Goal: Transaction & Acquisition: Purchase product/service

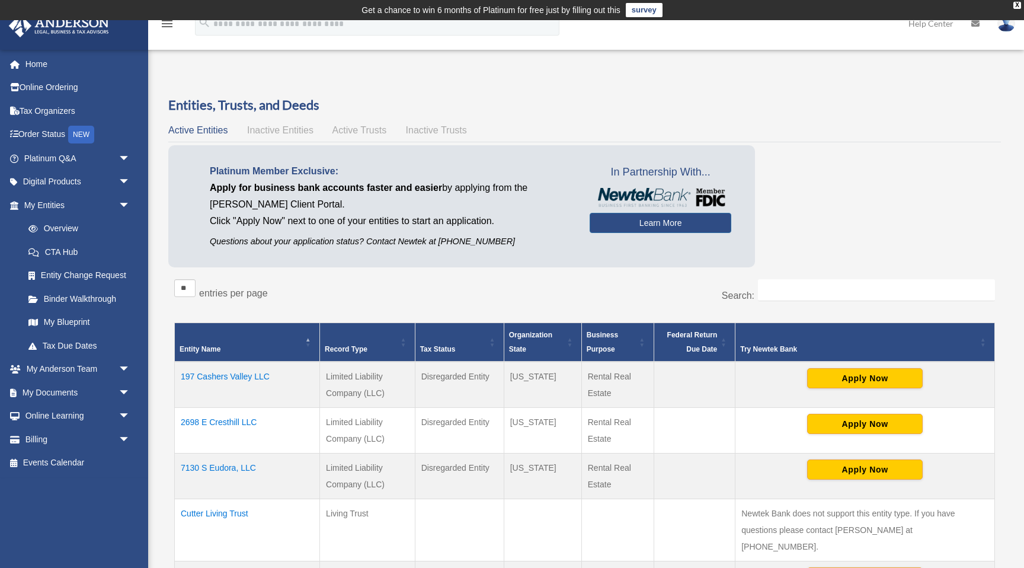
click at [364, 132] on span "Active Trusts" at bounding box center [359, 130] width 55 height 10
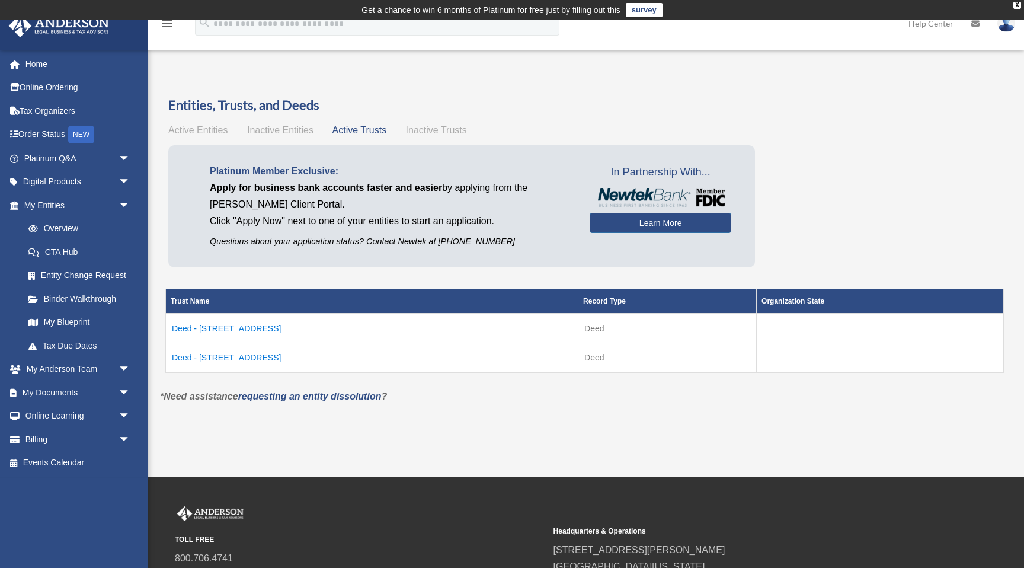
click at [268, 357] on td "Deed - 2698 East Cresthill Avenue" at bounding box center [372, 357] width 412 height 30
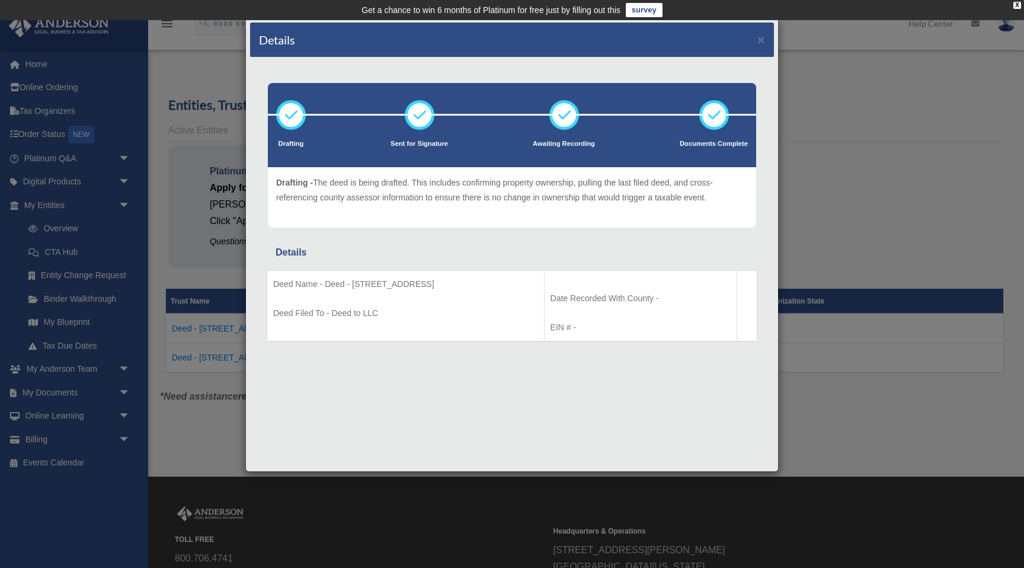
click at [206, 432] on div "Details × Drafting Sent for Signature" at bounding box center [512, 284] width 1024 height 568
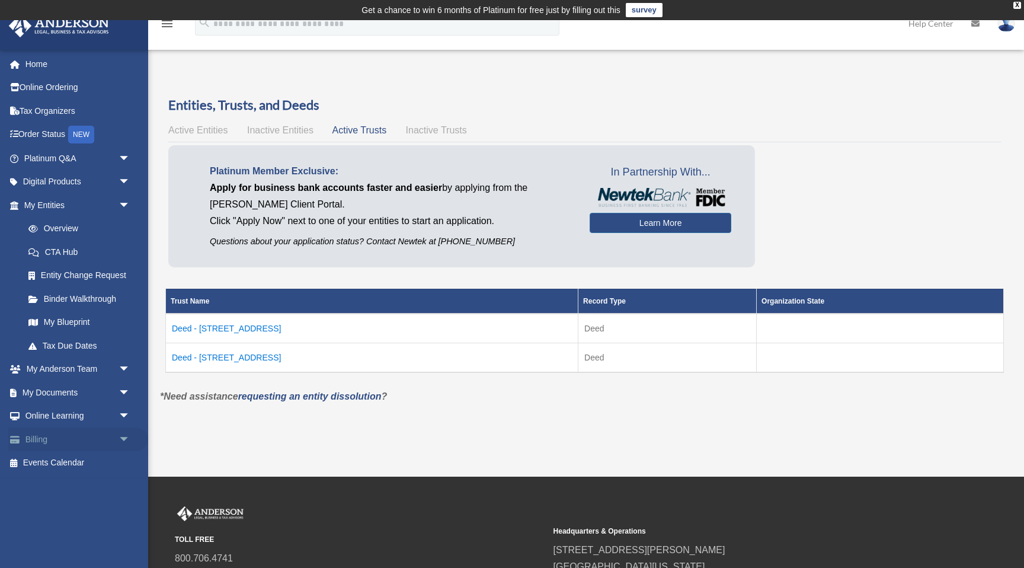
click at [104, 437] on link "Billing arrow_drop_down" at bounding box center [78, 439] width 140 height 24
click at [124, 438] on span "arrow_drop_down" at bounding box center [130, 439] width 24 height 24
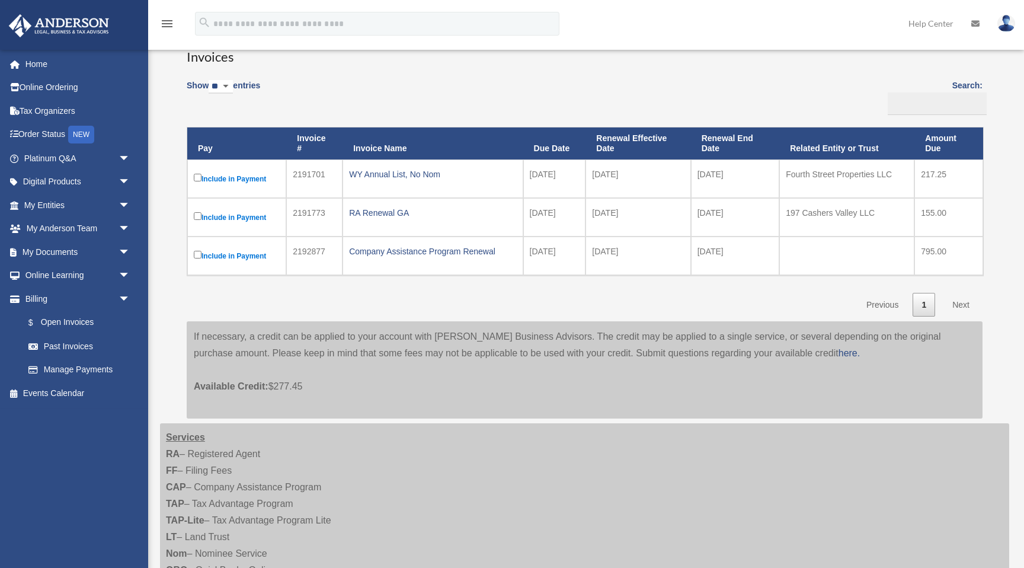
scroll to position [110, 0]
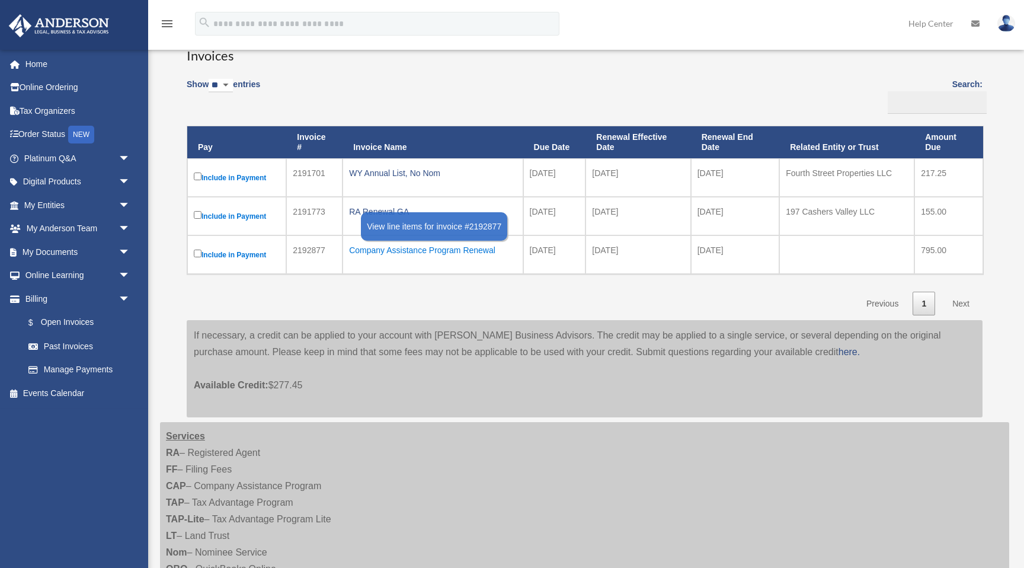
click at [385, 250] on div "Company Assistance Program Renewal" at bounding box center [432, 250] width 167 height 17
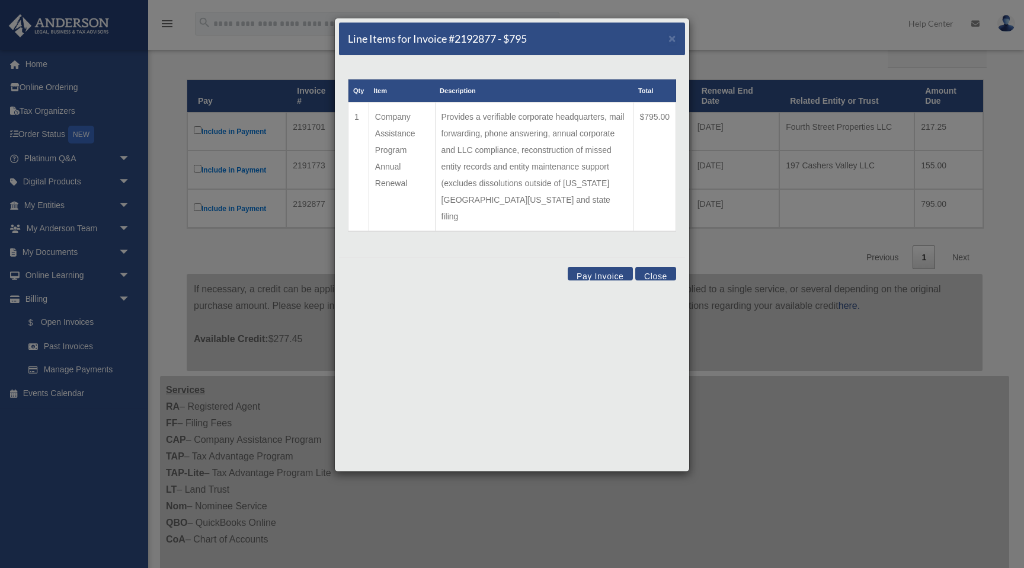
scroll to position [145, 0]
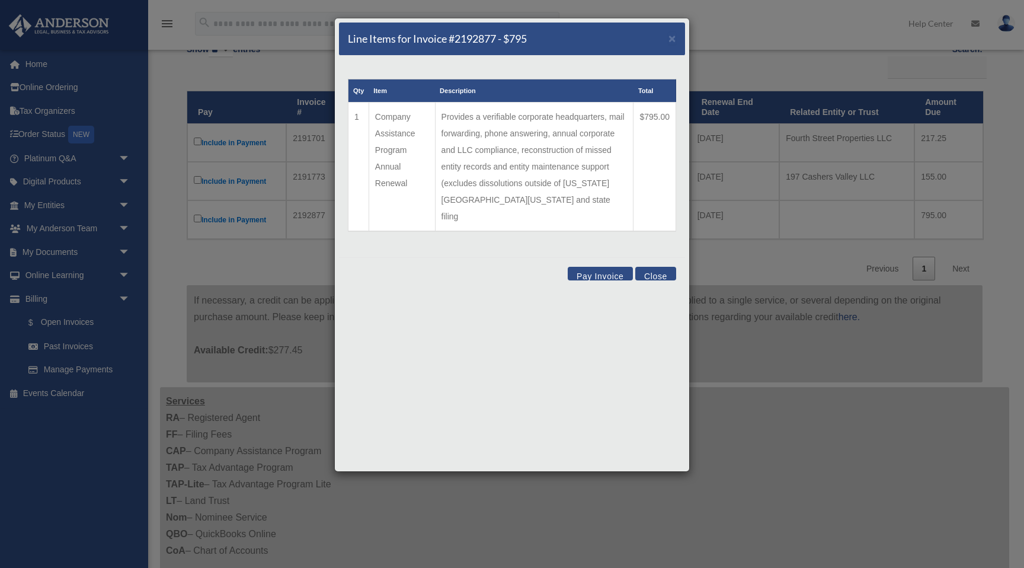
click at [661, 267] on button "Close" at bounding box center [655, 274] width 41 height 14
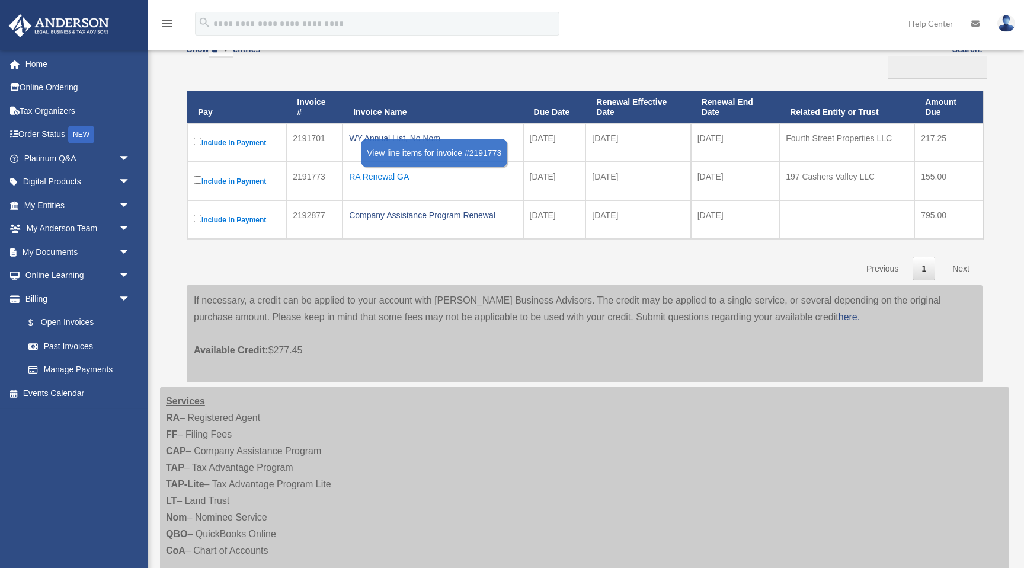
click at [393, 175] on div "RA Renewal GA" at bounding box center [432, 176] width 167 height 17
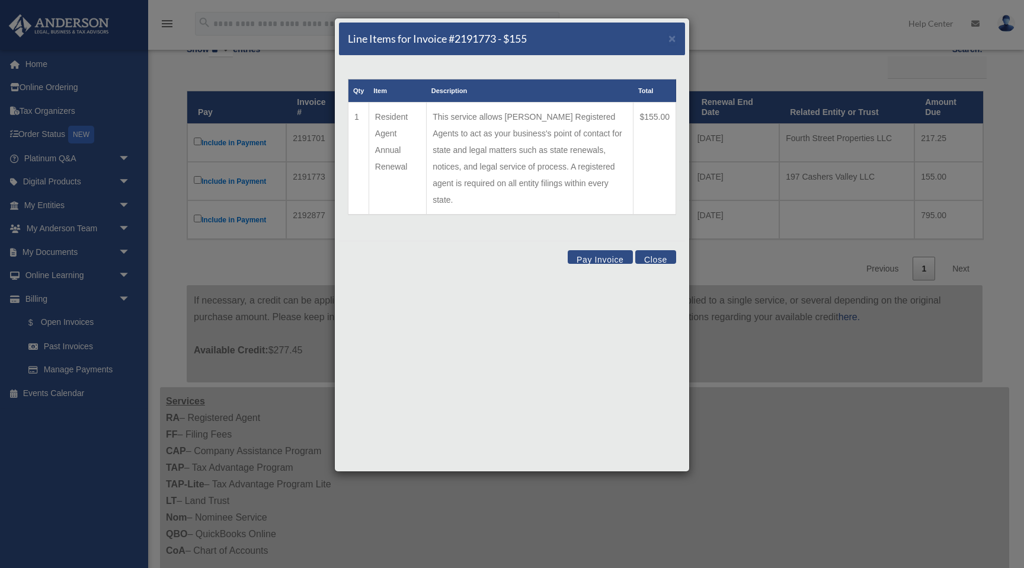
click at [654, 250] on button "Close" at bounding box center [655, 257] width 41 height 14
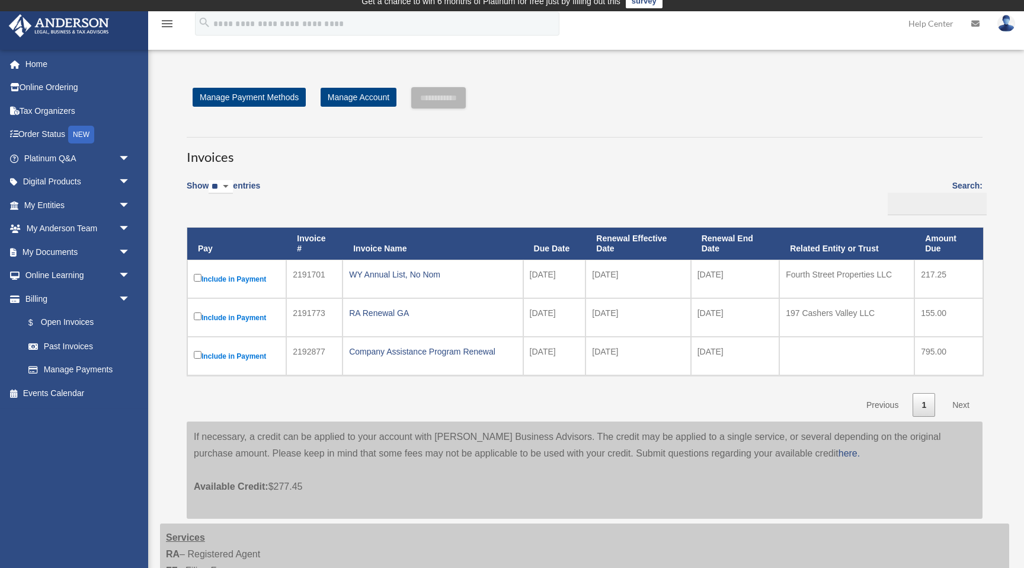
scroll to position [0, 0]
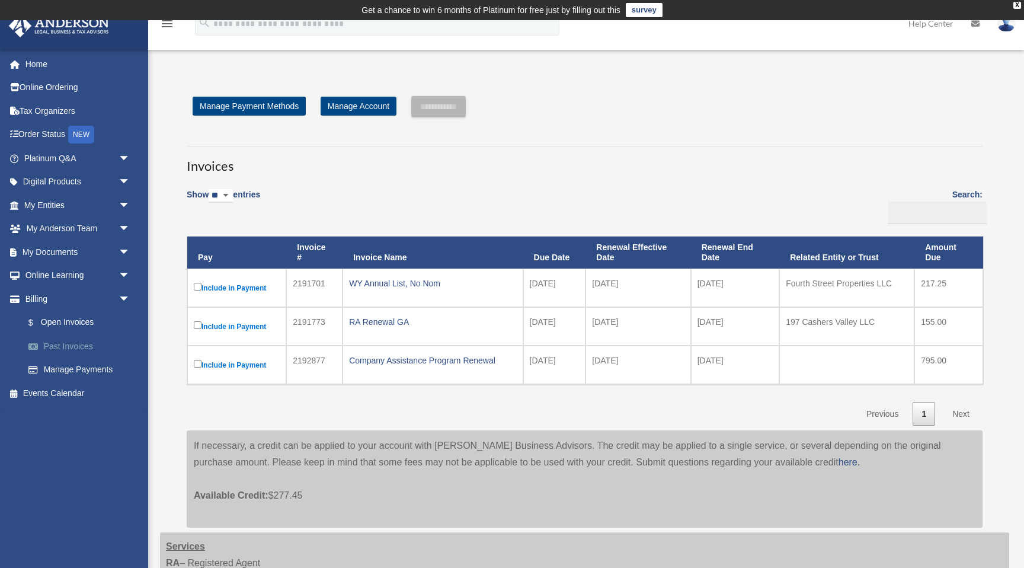
click at [81, 345] on link "Past Invoices" at bounding box center [83, 346] width 132 height 24
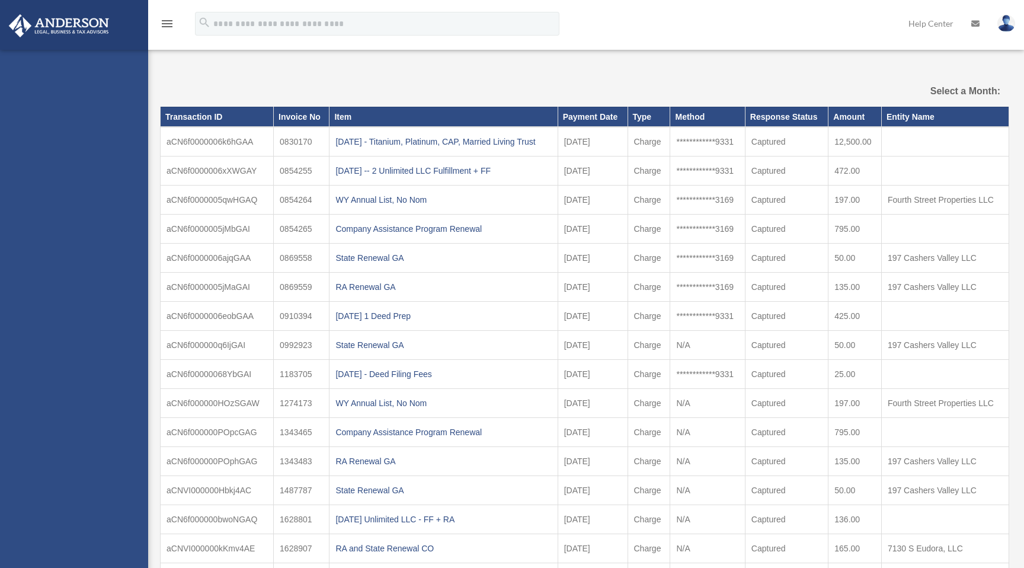
select select
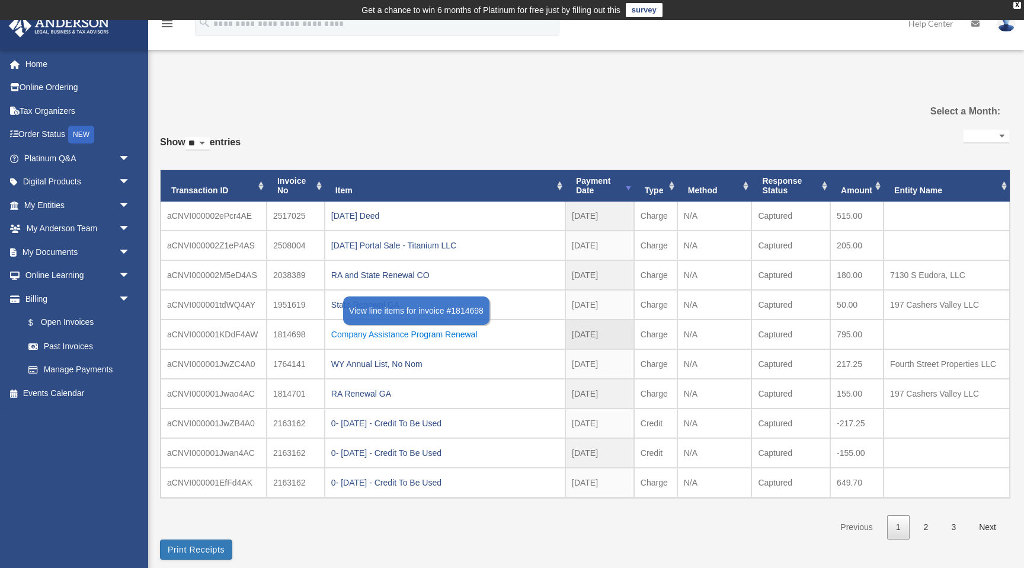
click at [450, 335] on div "Company Assistance Program Renewal" at bounding box center [445, 334] width 228 height 17
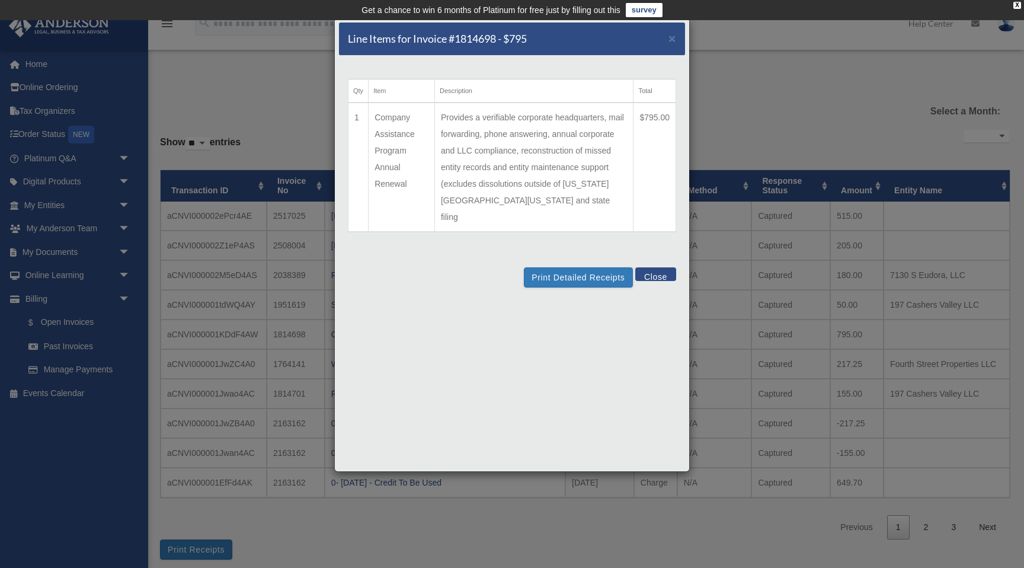
click at [655, 267] on button "Close" at bounding box center [655, 274] width 41 height 14
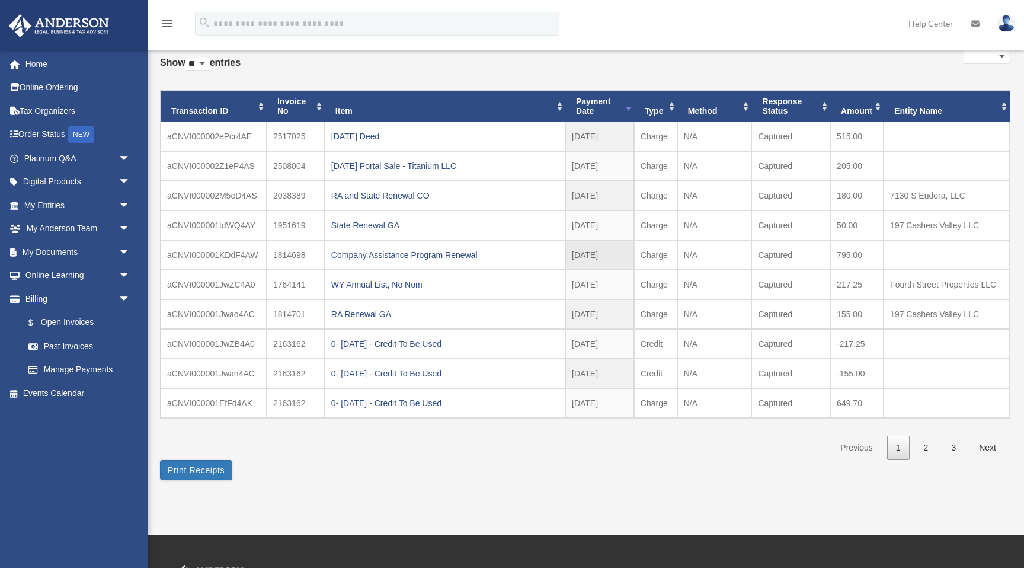
scroll to position [82, 0]
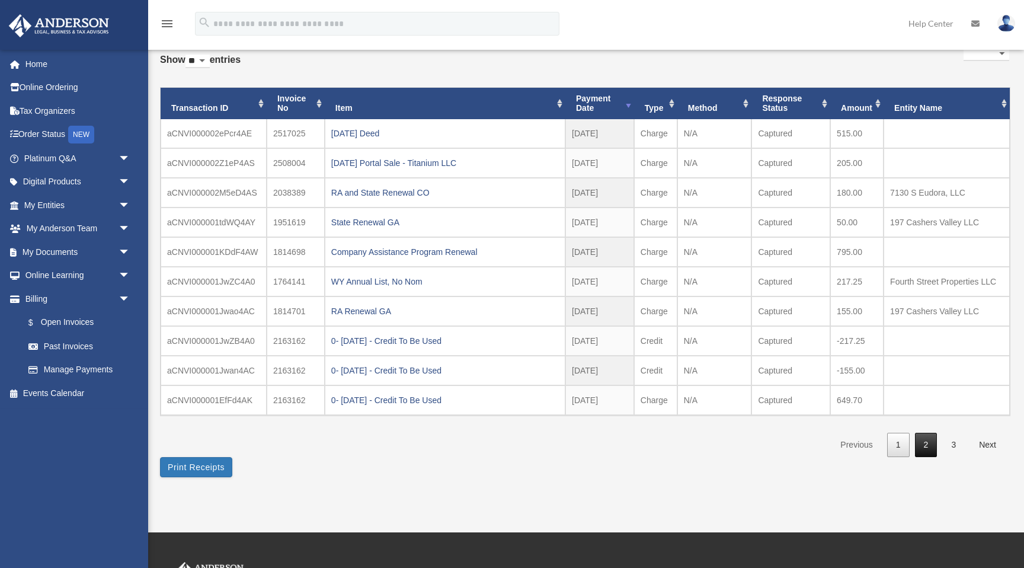
click at [927, 444] on link "2" at bounding box center [926, 445] width 23 height 24
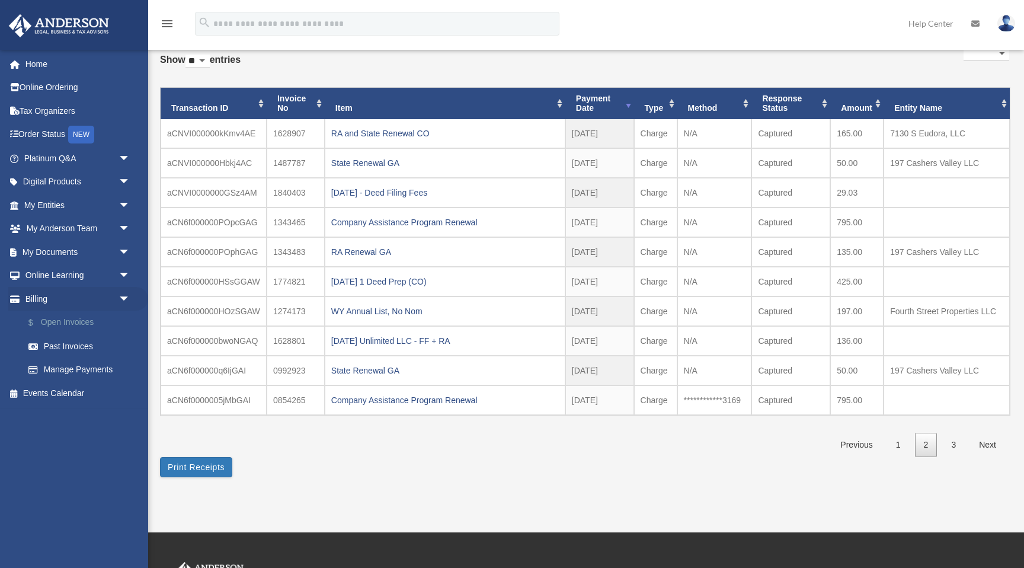
click at [66, 322] on link "$ Open Invoices" at bounding box center [83, 322] width 132 height 24
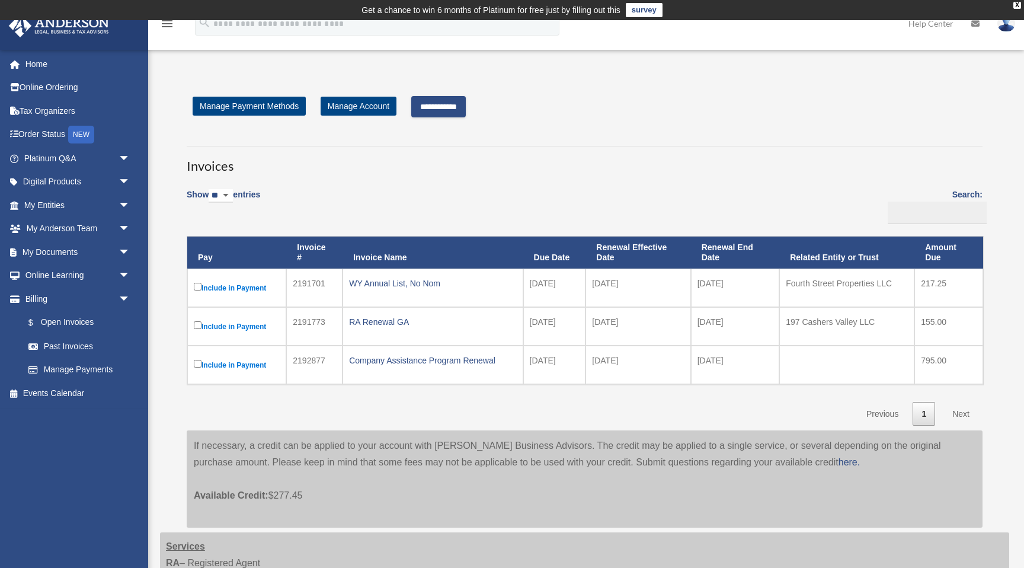
click at [453, 102] on input "**********" at bounding box center [438, 106] width 55 height 21
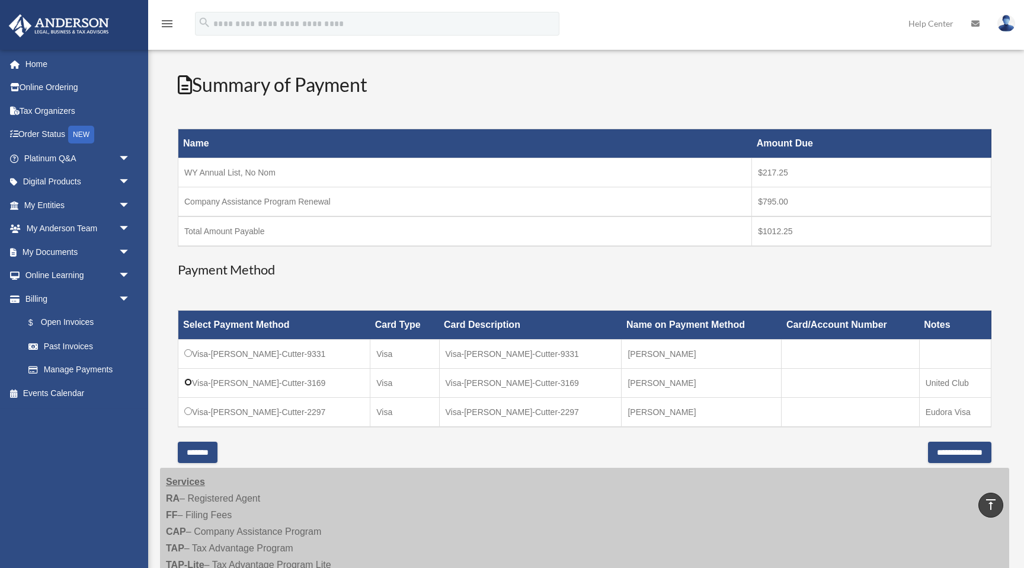
scroll to position [139, 0]
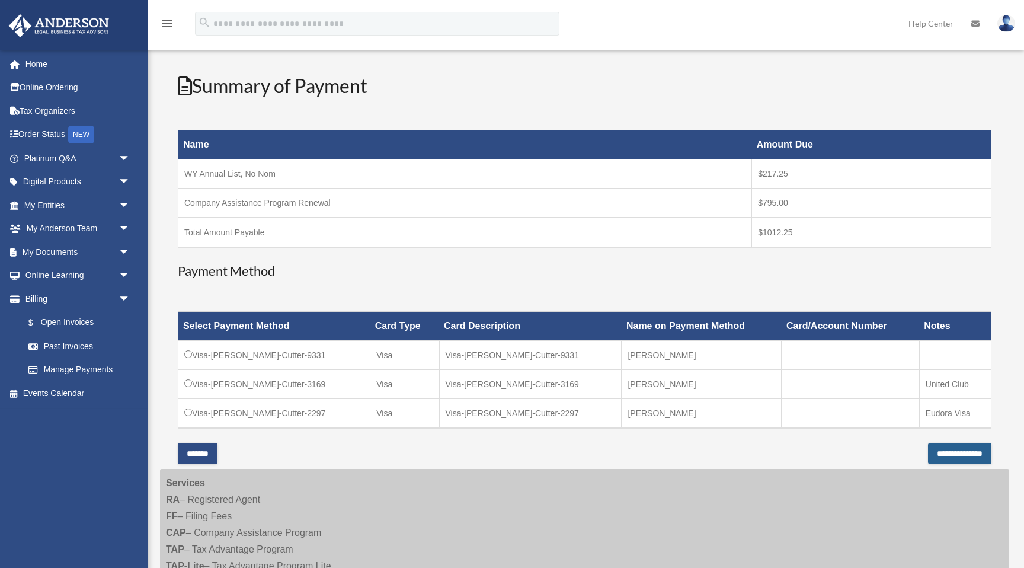
click at [941, 451] on input "**********" at bounding box center [959, 453] width 63 height 21
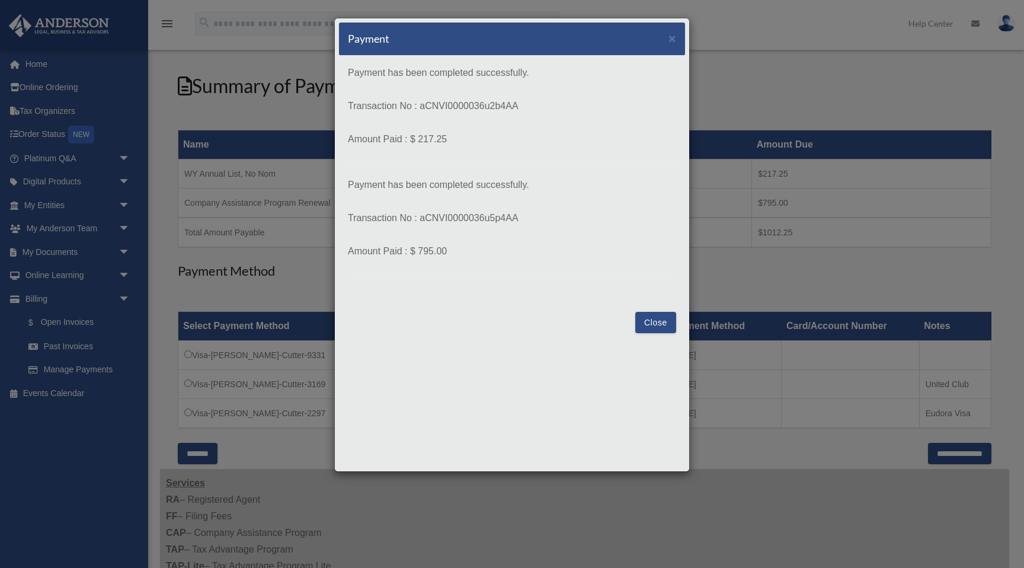
click at [654, 321] on button "Close" at bounding box center [655, 322] width 41 height 21
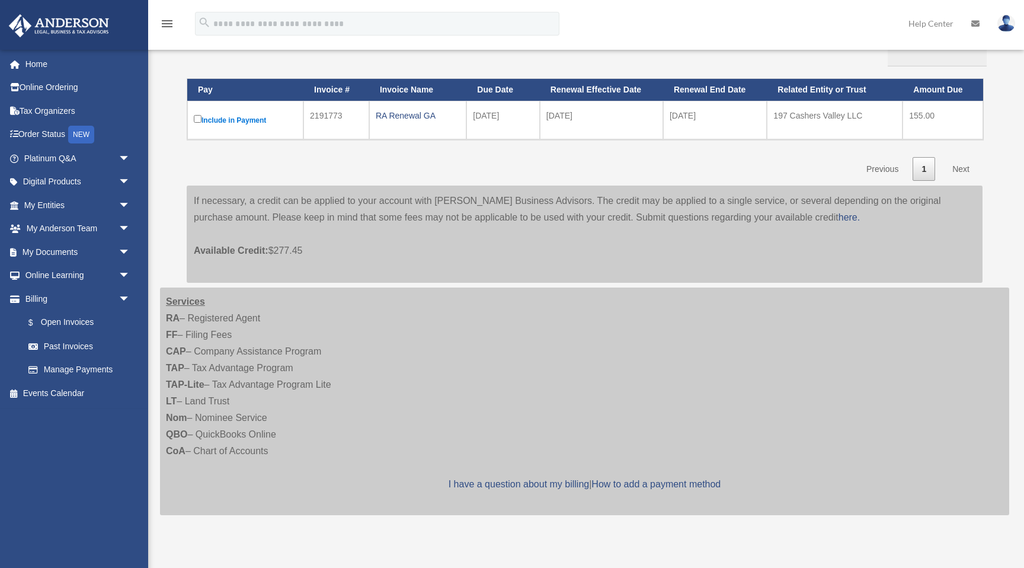
scroll to position [144, 0]
